Goal: Task Accomplishment & Management: Manage account settings

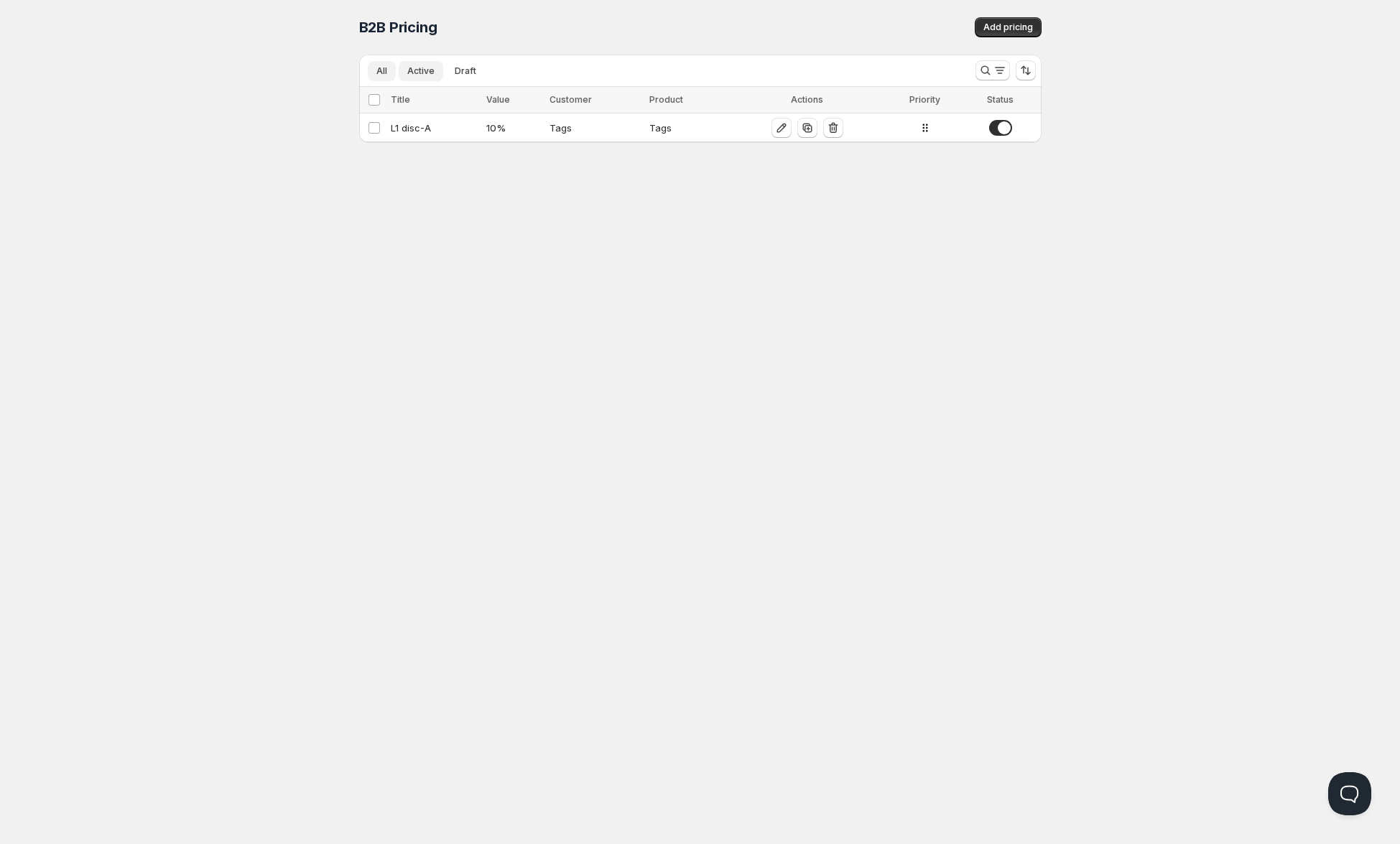
click at [421, 68] on span "Active" at bounding box center [421, 71] width 27 height 12
click at [378, 69] on span "All" at bounding box center [382, 71] width 11 height 12
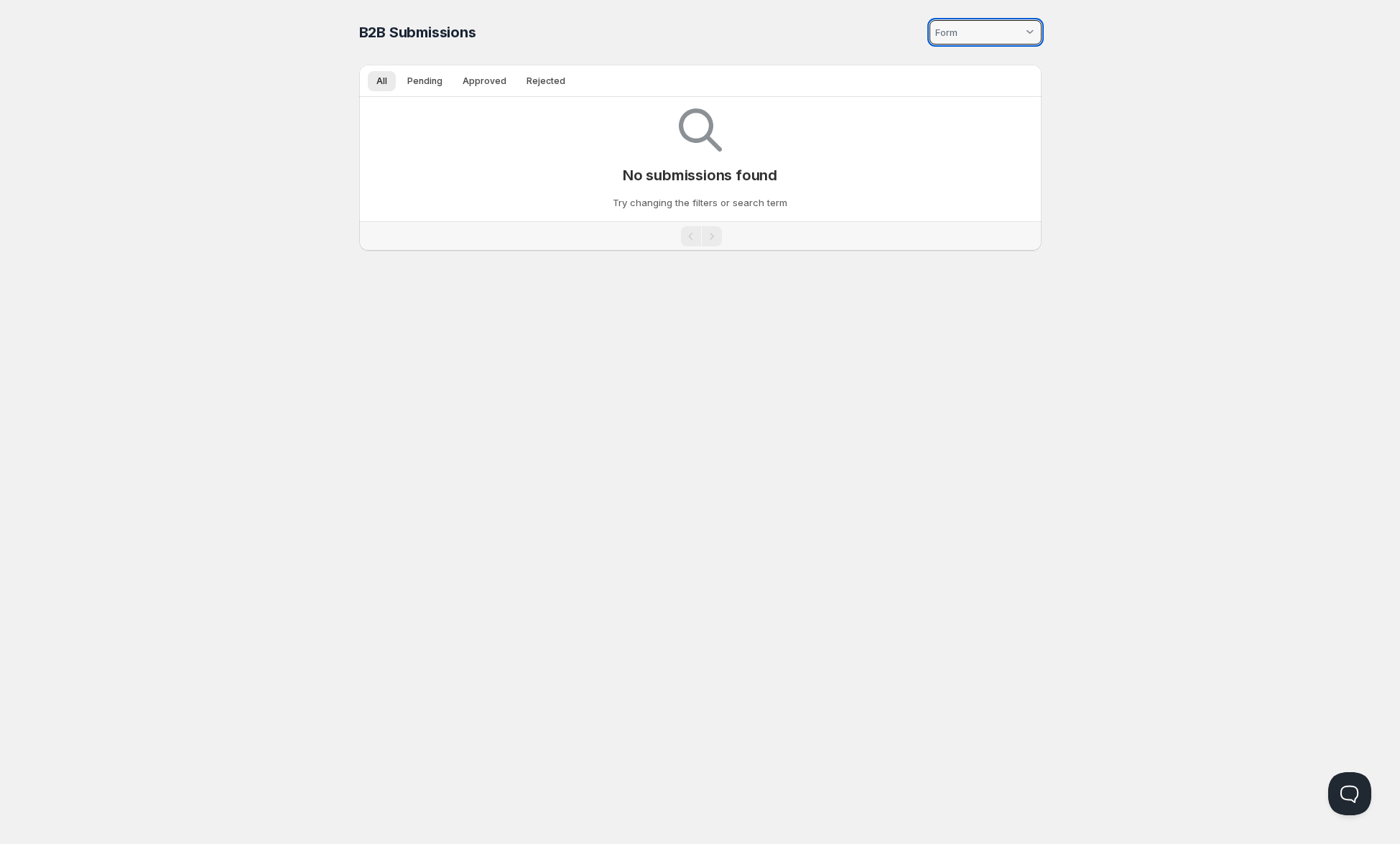
click at [997, 31] on input at bounding box center [978, 32] width 90 height 23
click at [1086, 45] on div "Home Pricing Price lists Forms Submissions Settings Features Plans B2B Submissi…" at bounding box center [700, 422] width 1400 height 844
click at [1030, 31] on div at bounding box center [1030, 32] width 14 height 14
click at [415, 82] on span "Pending" at bounding box center [425, 81] width 35 height 12
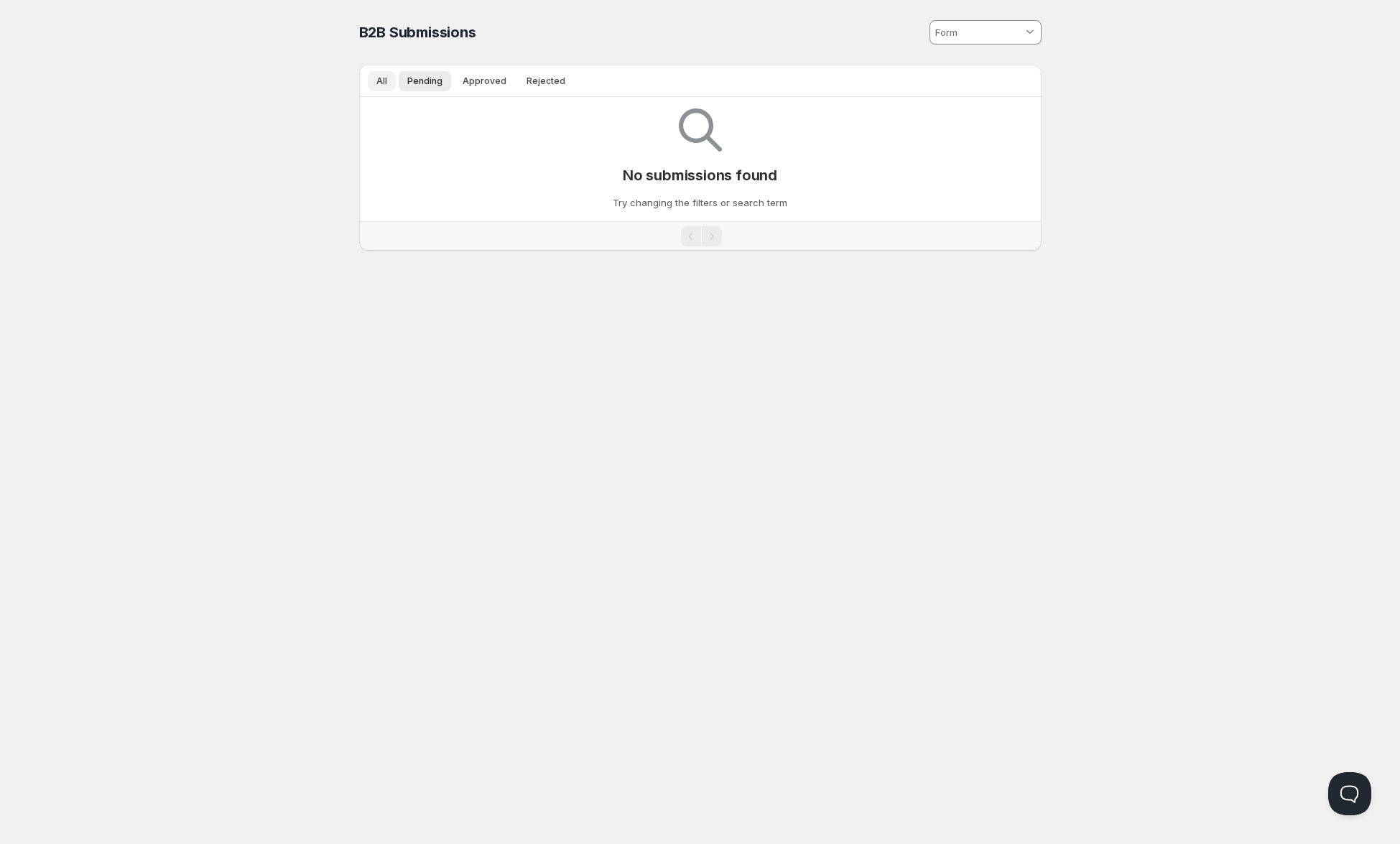
click at [387, 82] on button "All" at bounding box center [382, 82] width 28 height 20
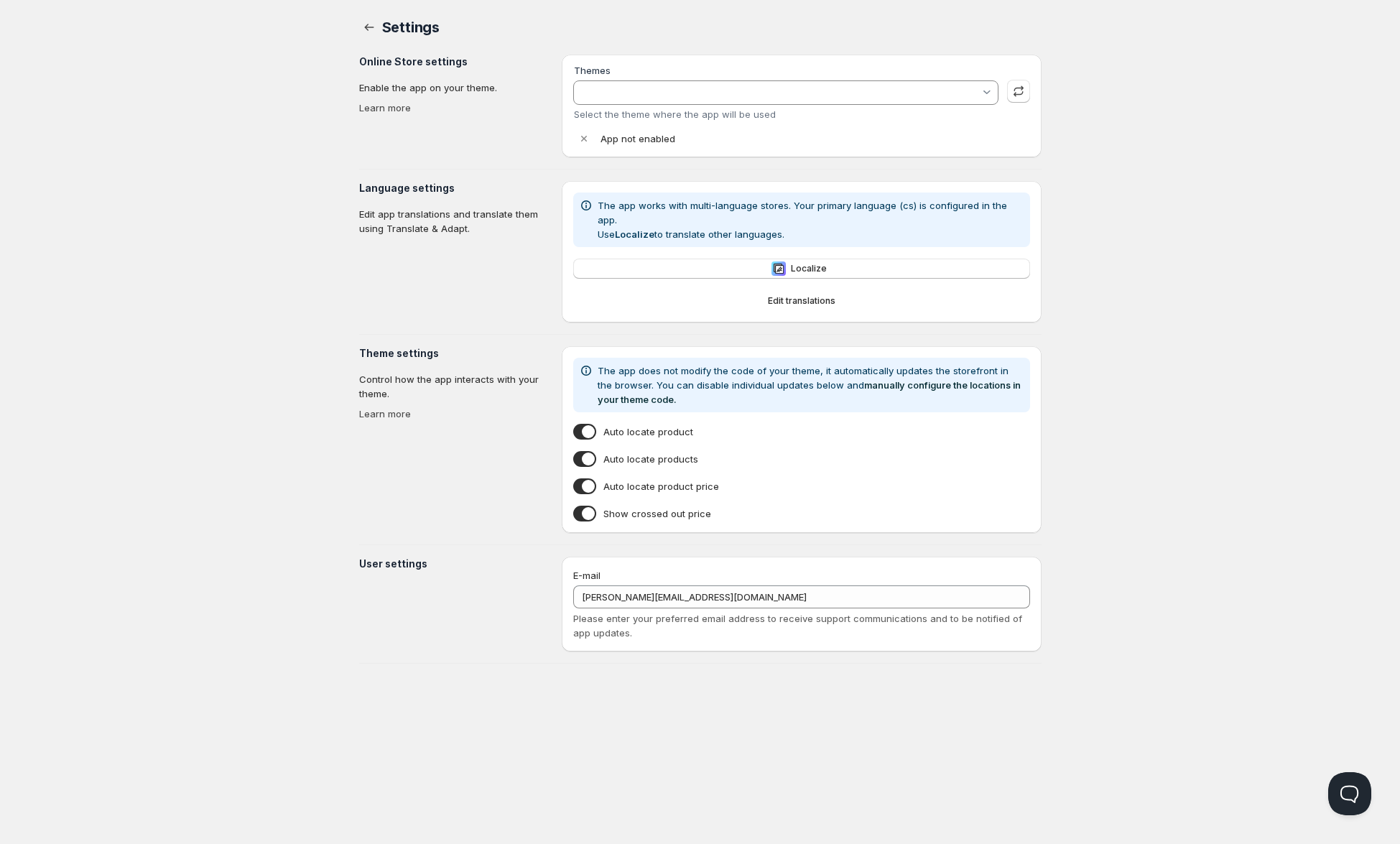
type input "[PERSON_NAME]"
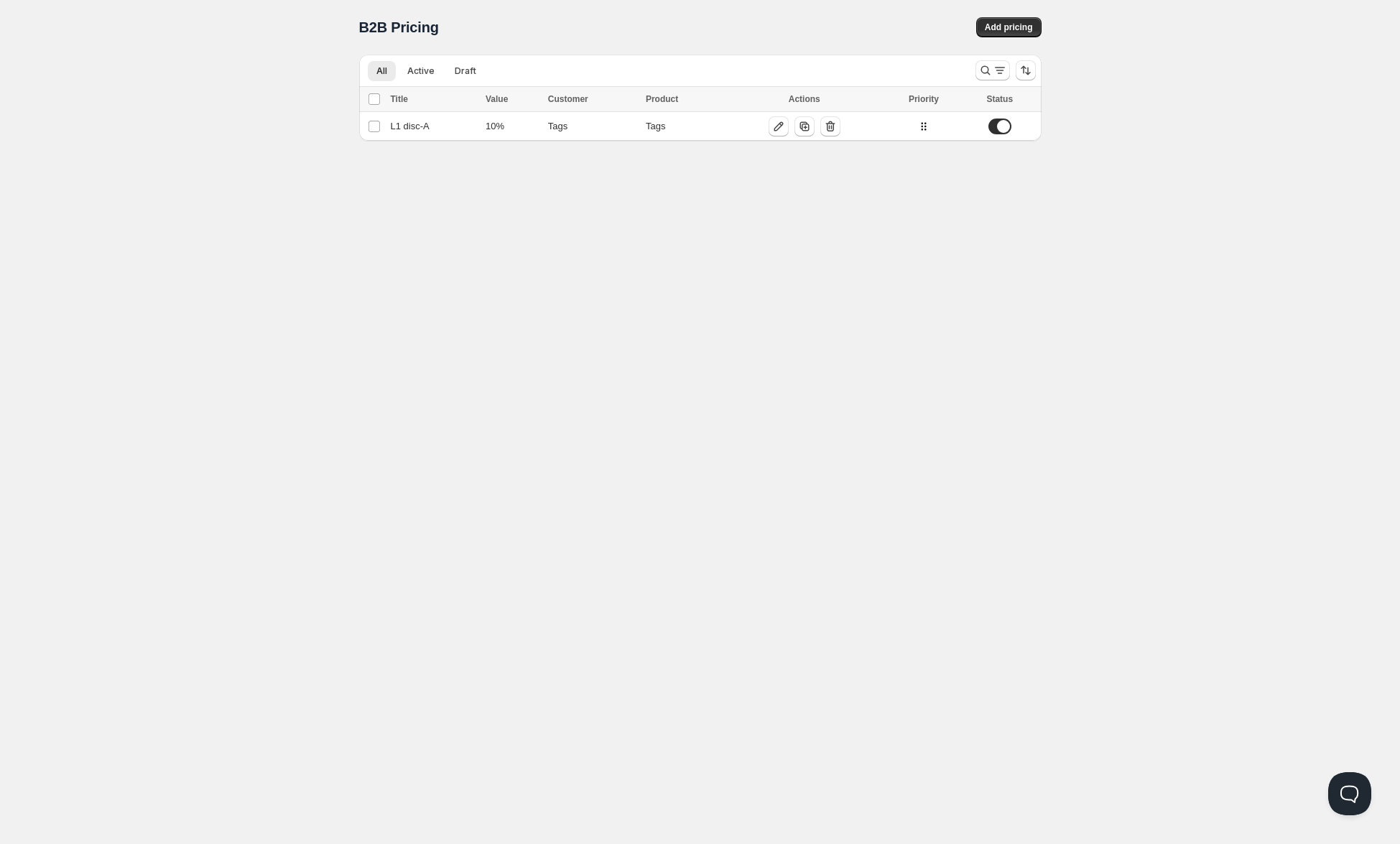
click at [279, 197] on div "Home Pricing Price lists Forms Submissions Settings Features Plans B2B Pricing.…" at bounding box center [700, 422] width 1400 height 844
click at [424, 125] on div "L1 disc-A" at bounding box center [434, 128] width 87 height 14
